Goal: Task Accomplishment & Management: Use online tool/utility

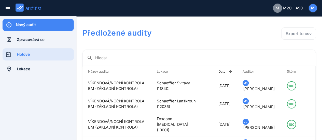
click at [41, 25] on div "Nový audit" at bounding box center [45, 25] width 58 height 6
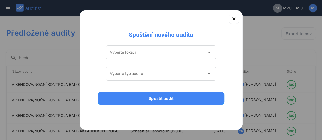
click at [208, 53] on icon "arrow_drop_down" at bounding box center [209, 52] width 6 height 6
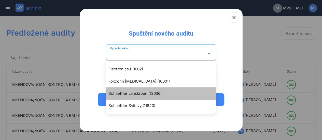
click at [138, 92] on div "Schaeffler Lanškroun (12036)" at bounding box center [163, 94] width 110 height 6
type input "**********"
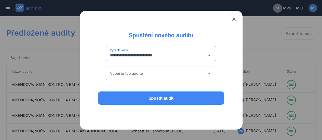
click at [209, 72] on icon "arrow_drop_down" at bounding box center [209, 73] width 6 height 6
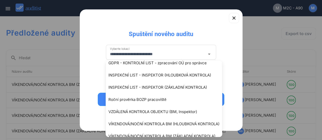
scroll to position [38, 0]
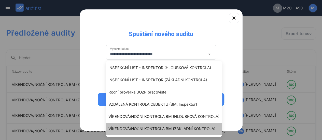
click at [177, 128] on div "VÍKENDOVÁ/NOČNÍ KONTROLA BM (ZÁKLADNÍ KONTROLA)" at bounding box center [166, 129] width 116 height 6
type input "**********"
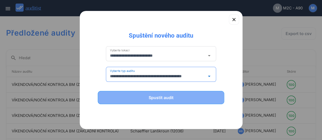
click at [166, 99] on div "Spustit audit" at bounding box center [160, 98] width 113 height 6
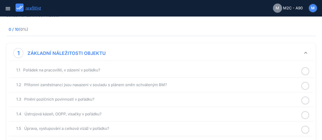
scroll to position [41, 0]
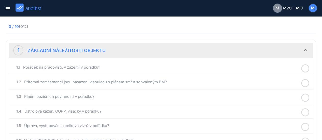
click at [303, 68] on icon at bounding box center [305, 69] width 8 height 10
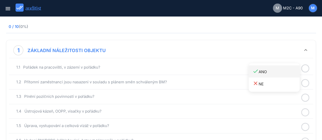
click at [262, 68] on div "done ANO" at bounding box center [275, 71] width 47 height 7
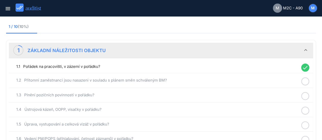
click at [304, 80] on icon at bounding box center [305, 82] width 8 height 10
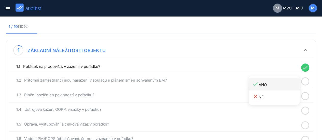
click at [255, 82] on icon "done" at bounding box center [255, 84] width 6 height 6
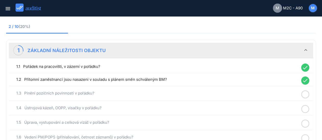
click at [303, 93] on icon at bounding box center [305, 95] width 8 height 10
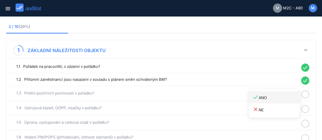
click at [265, 98] on div "done ANO" at bounding box center [275, 97] width 47 height 7
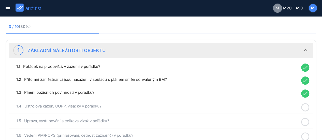
click at [307, 106] on icon at bounding box center [305, 107] width 8 height 10
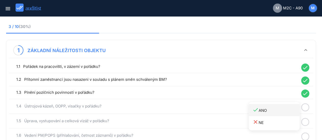
click at [264, 109] on div "done ANO" at bounding box center [275, 110] width 47 height 7
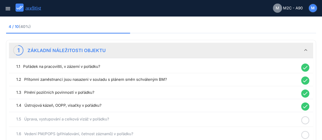
click at [304, 118] on icon at bounding box center [305, 120] width 8 height 10
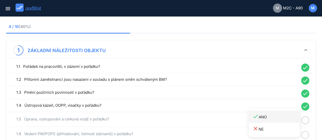
click at [264, 117] on div "done ANO" at bounding box center [275, 116] width 47 height 7
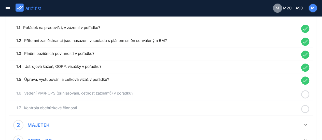
scroll to position [92, 0]
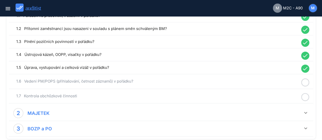
click at [305, 79] on icon at bounding box center [305, 83] width 8 height 10
click at [263, 84] on div "done ANO" at bounding box center [275, 85] width 47 height 7
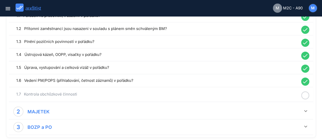
click at [305, 94] on icon at bounding box center [305, 96] width 8 height 10
click at [266, 99] on div "done ANO" at bounding box center [275, 98] width 47 height 7
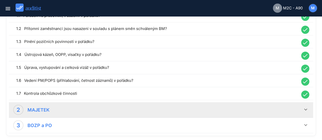
click at [305, 108] on icon "keyboard_arrow_down" at bounding box center [305, 110] width 6 height 6
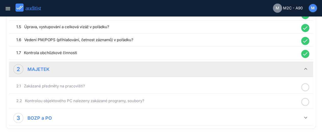
scroll to position [142, 0]
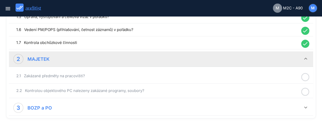
click at [305, 76] on icon at bounding box center [305, 77] width 8 height 10
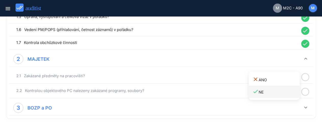
click at [262, 90] on div "done NE" at bounding box center [275, 92] width 47 height 7
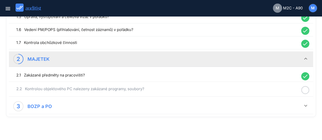
click at [305, 88] on icon at bounding box center [305, 90] width 8 height 10
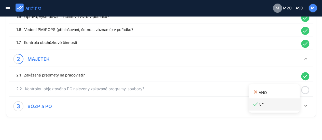
click at [259, 105] on div "done NE" at bounding box center [275, 104] width 47 height 7
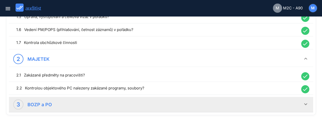
click at [306, 101] on icon "keyboard_arrow_down" at bounding box center [305, 104] width 6 height 6
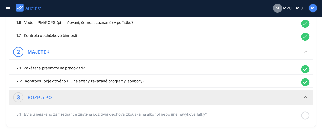
scroll to position [153, 0]
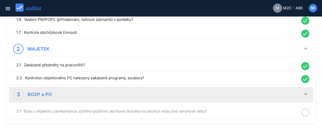
click at [305, 110] on icon at bounding box center [305, 113] width 8 height 10
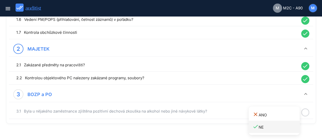
click at [263, 126] on div "done NE" at bounding box center [275, 127] width 47 height 7
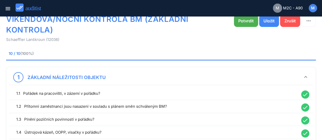
scroll to position [0, 0]
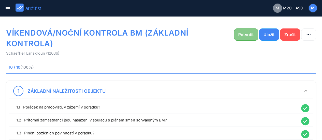
click at [243, 31] on button "Potvrdit" at bounding box center [246, 34] width 24 height 12
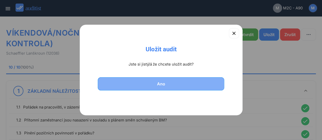
click at [167, 82] on div "Ano" at bounding box center [160, 84] width 113 height 6
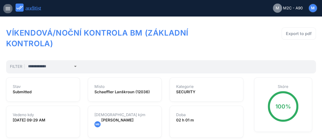
click at [7, 8] on icon "menu" at bounding box center [8, 9] width 6 height 6
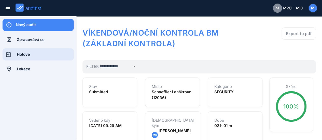
click at [27, 55] on div "Hotové" at bounding box center [45, 55] width 57 height 6
